Goal: Task Accomplishment & Management: Manage account settings

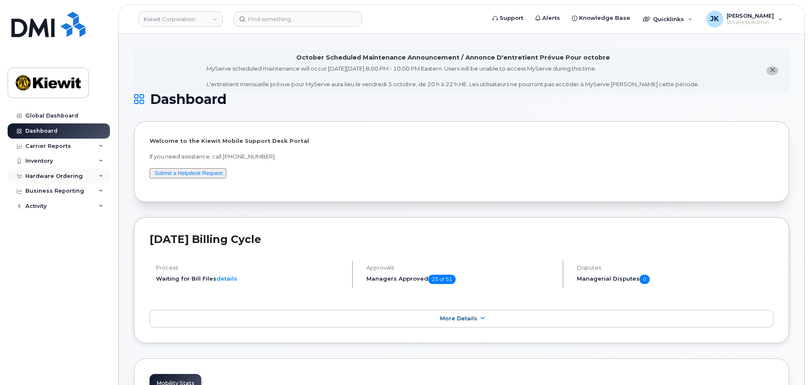
click at [43, 173] on div "Hardware Ordering" at bounding box center [54, 176] width 58 height 7
click at [63, 206] on link "Orders" at bounding box center [66, 208] width 88 height 16
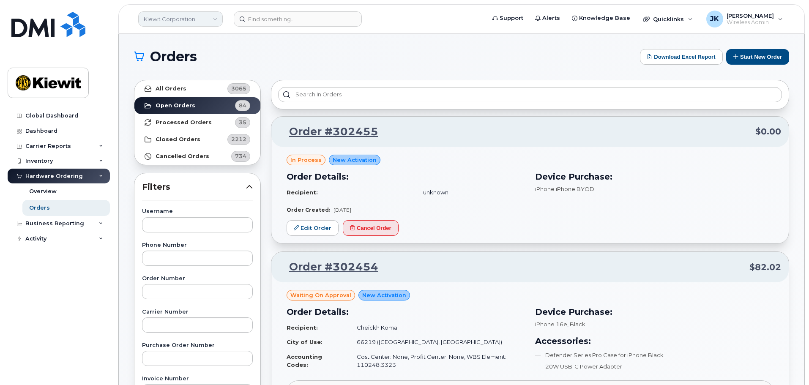
click at [206, 19] on link "Kiewit Corporation" at bounding box center [180, 18] width 85 height 15
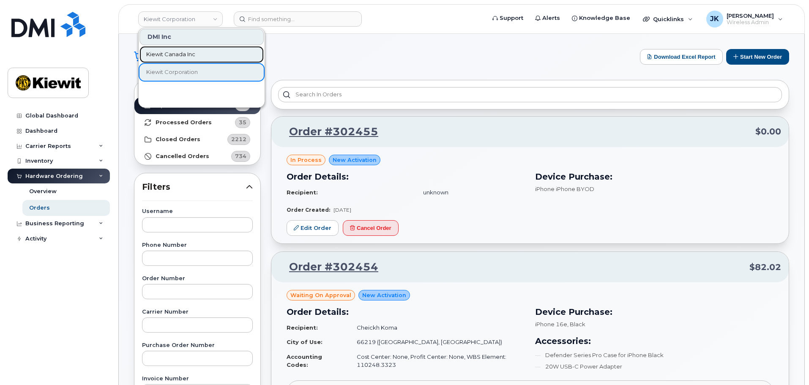
click at [197, 57] on link "Kiewit Canada Inc" at bounding box center [202, 54] width 124 height 17
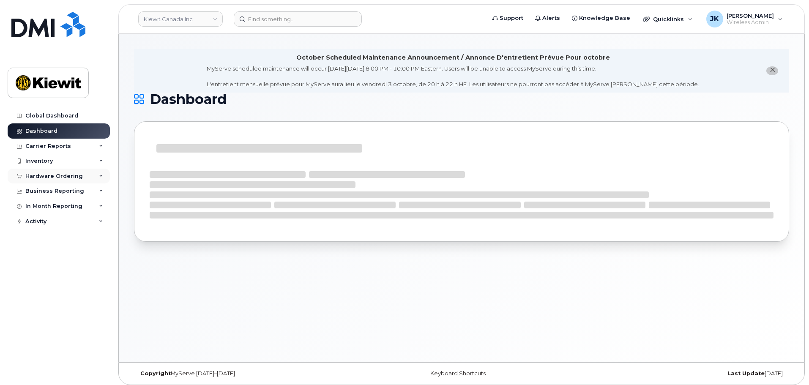
click at [57, 172] on div "Hardware Ordering" at bounding box center [59, 176] width 102 height 15
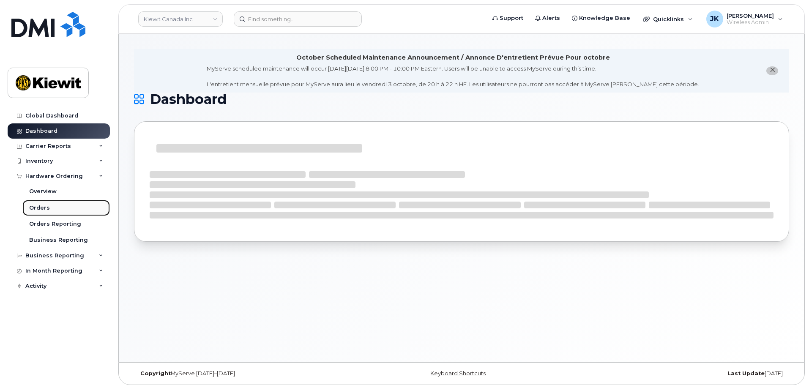
click at [59, 206] on link "Orders" at bounding box center [66, 208] width 88 height 16
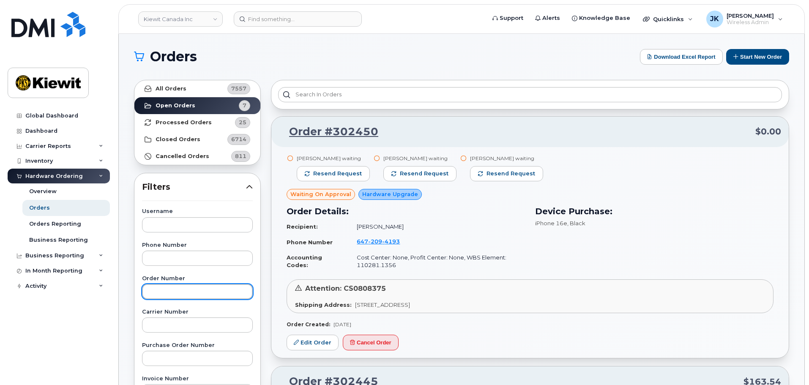
click at [203, 293] on input "text" at bounding box center [197, 291] width 111 height 15
paste input "302450"
type input "302450"
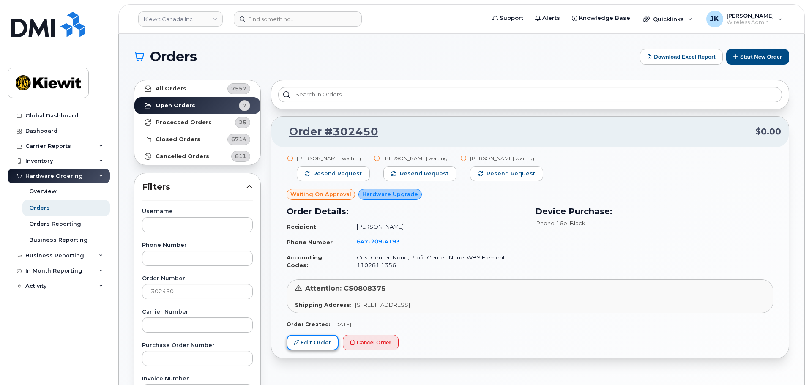
click at [312, 342] on link "Edit Order" at bounding box center [313, 343] width 52 height 16
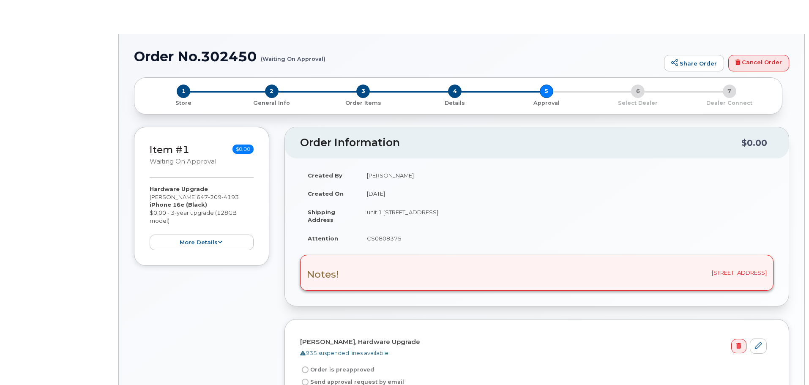
radio input "true"
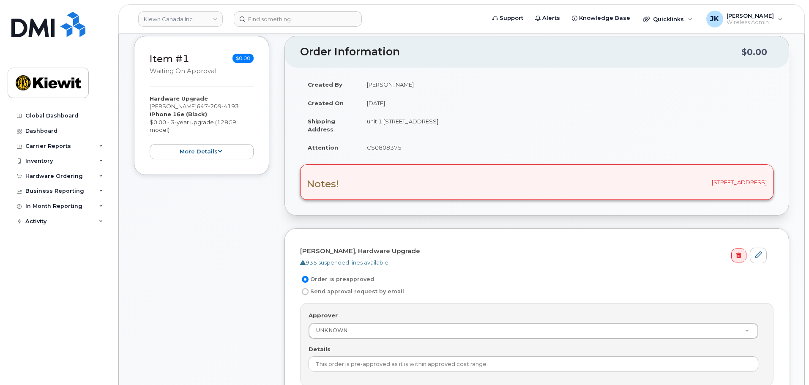
scroll to position [254, 0]
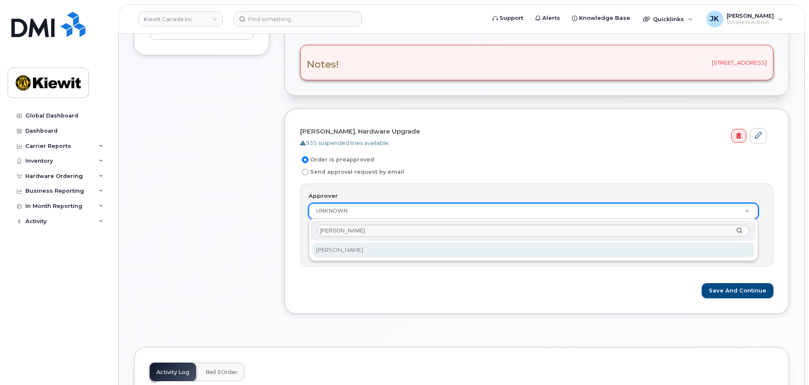
type input "jennifer krussel"
select select "1034592"
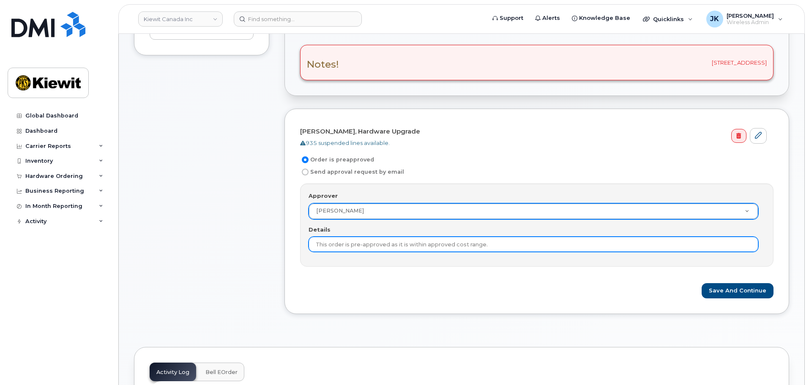
click at [513, 244] on input "This order is pre-approved as it is within approved cost range." at bounding box center [534, 244] width 450 height 15
drag, startPoint x: 494, startPoint y: 244, endPoint x: 286, endPoint y: 234, distance: 208.2
click at [286, 234] on div "Khuram Mohib, Hardware Upgrade 935 suspended lines available. Order is preappro…" at bounding box center [537, 211] width 505 height 205
type input "Only 1 approval is needed and phone is within cost range."
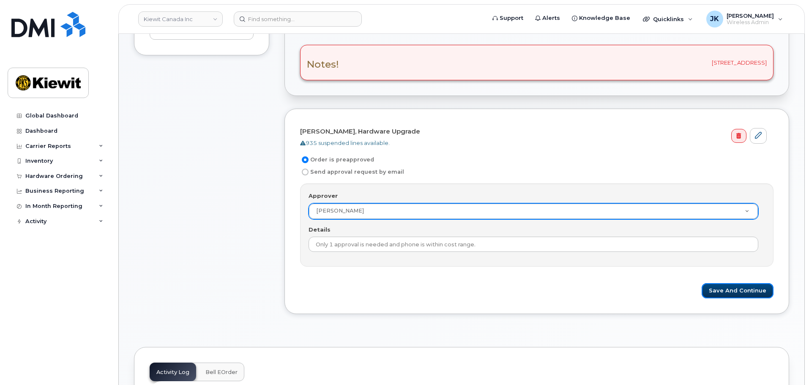
drag, startPoint x: 726, startPoint y: 292, endPoint x: 652, endPoint y: 292, distance: 74.8
click at [727, 292] on button "Save and Continue" at bounding box center [738, 291] width 72 height 16
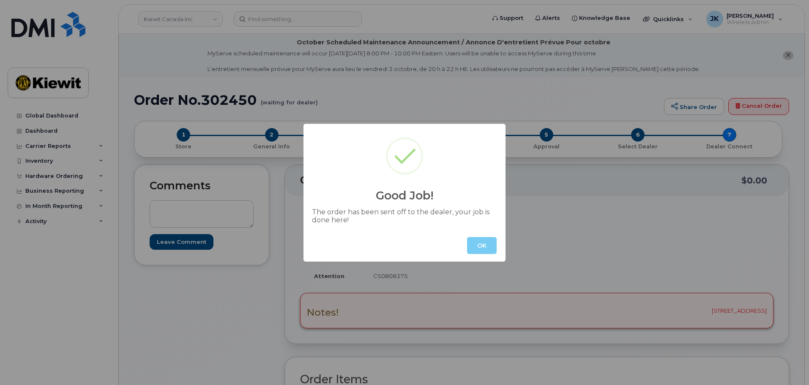
click at [483, 240] on button "OK" at bounding box center [482, 245] width 30 height 17
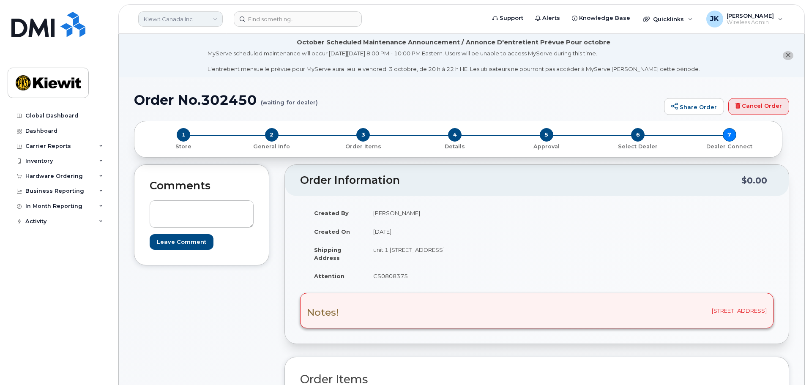
click at [179, 16] on link "Kiewit Canada Inc" at bounding box center [180, 18] width 85 height 15
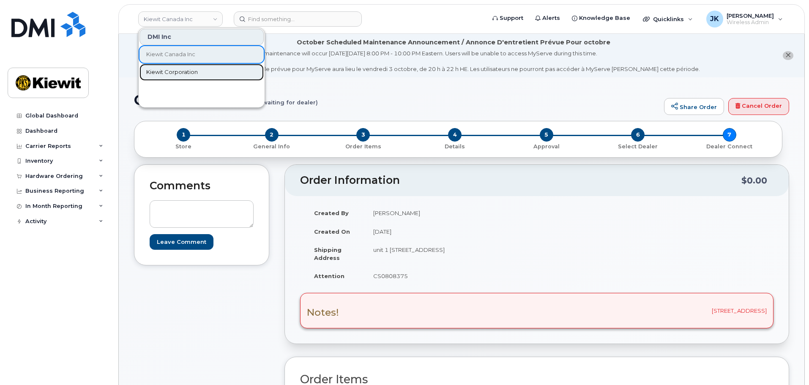
click at [184, 70] on span "Kiewit Corporation" at bounding box center [172, 72] width 52 height 8
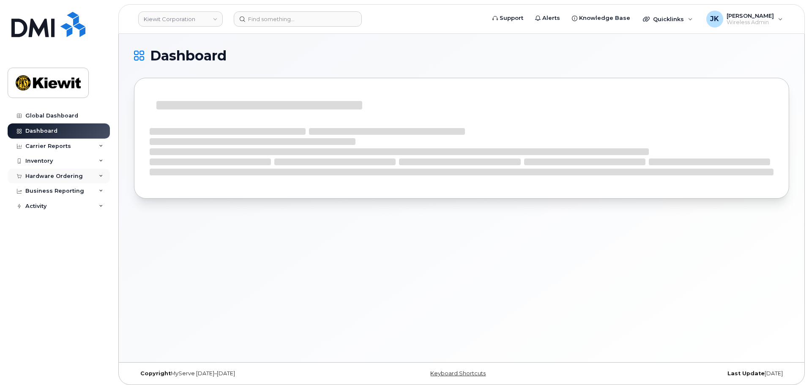
click at [75, 175] on div "Hardware Ordering" at bounding box center [54, 176] width 58 height 7
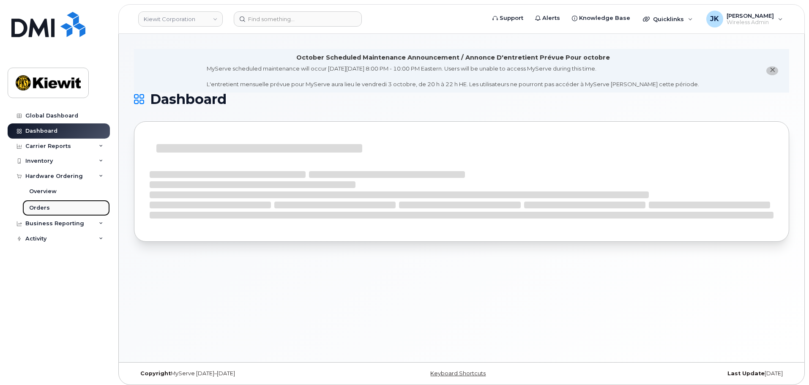
click at [67, 207] on link "Orders" at bounding box center [66, 208] width 88 height 16
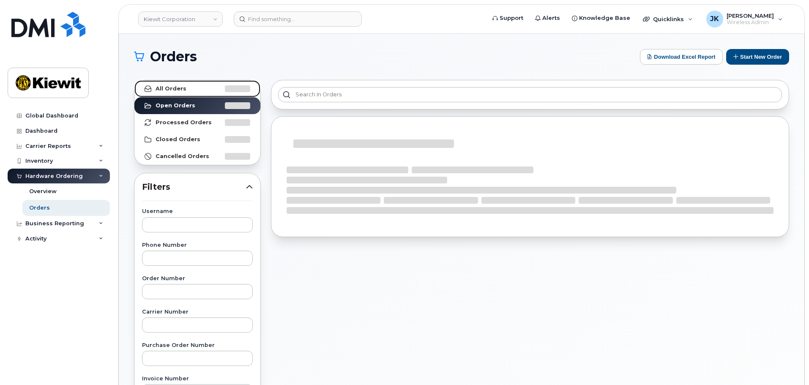
click at [181, 88] on strong "All Orders" at bounding box center [171, 88] width 31 height 7
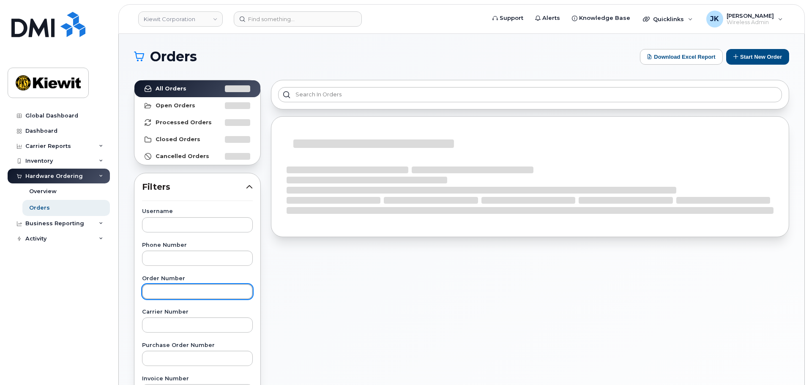
click at [187, 296] on input "text" at bounding box center [197, 291] width 111 height 15
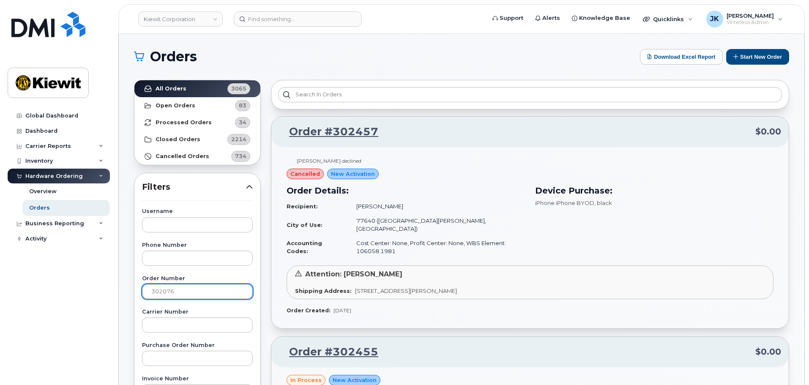
type input "302076"
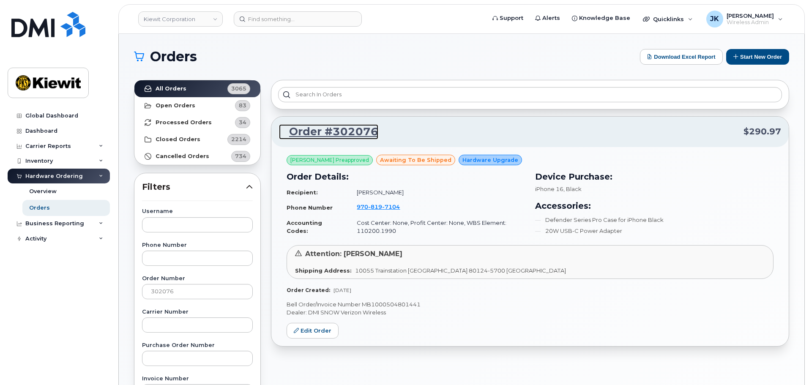
click at [331, 131] on link "Order #302076" at bounding box center [328, 131] width 99 height 15
